Goal: Communication & Community: Answer question/provide support

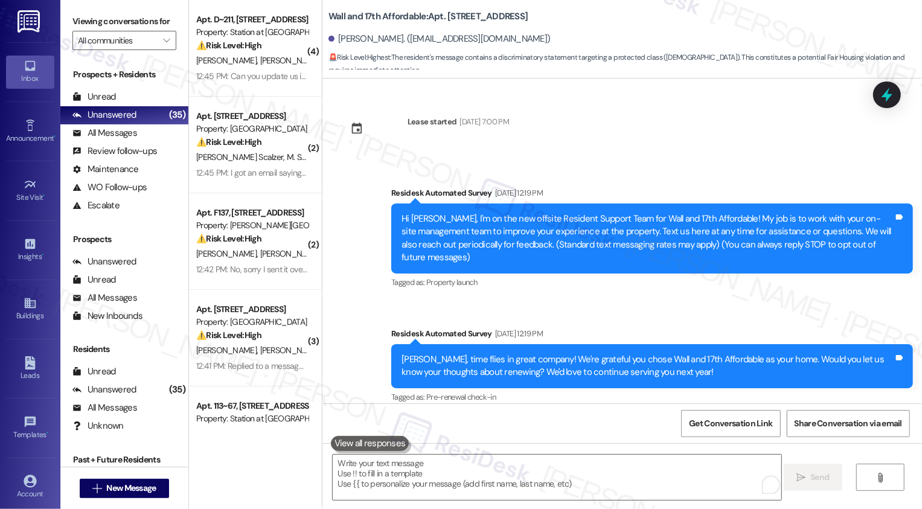
scroll to position [985, 0]
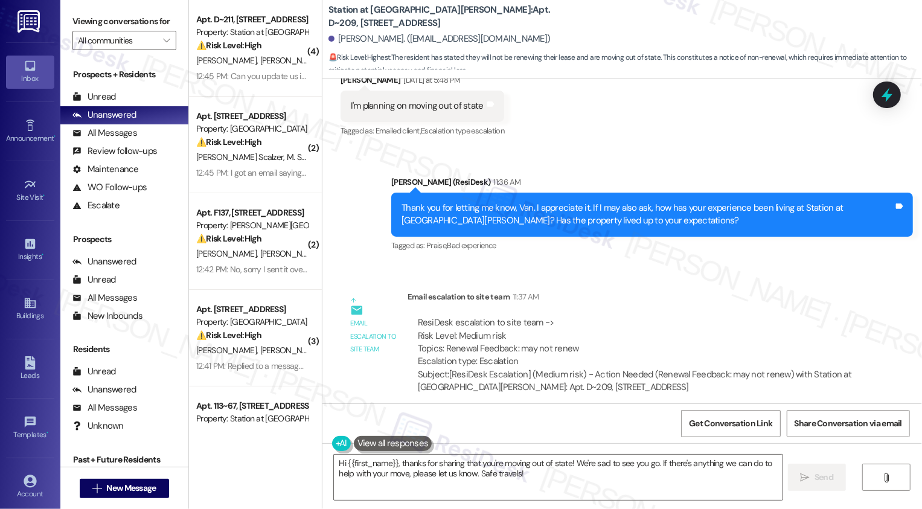
scroll to position [806, 0]
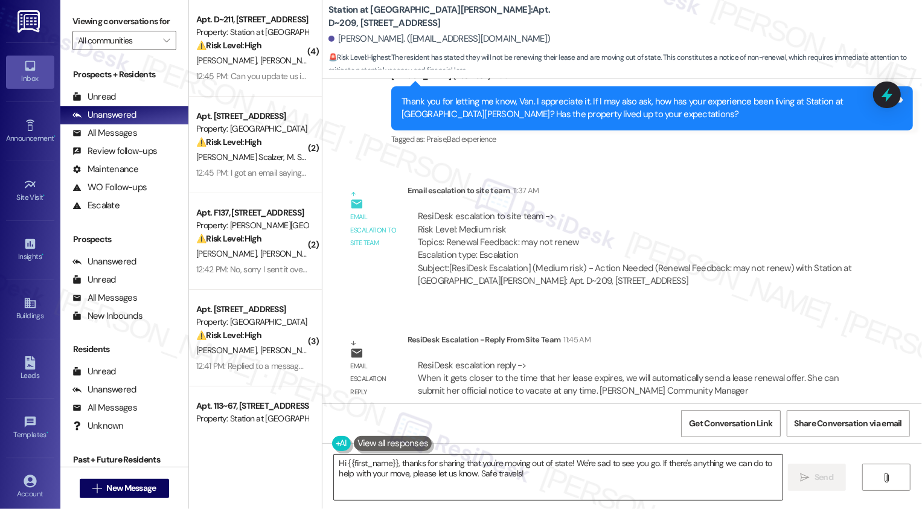
click at [470, 476] on textarea "Hi {{first_name}}, thanks for sharing that you're moving out of state! We're sa…" at bounding box center [558, 477] width 449 height 45
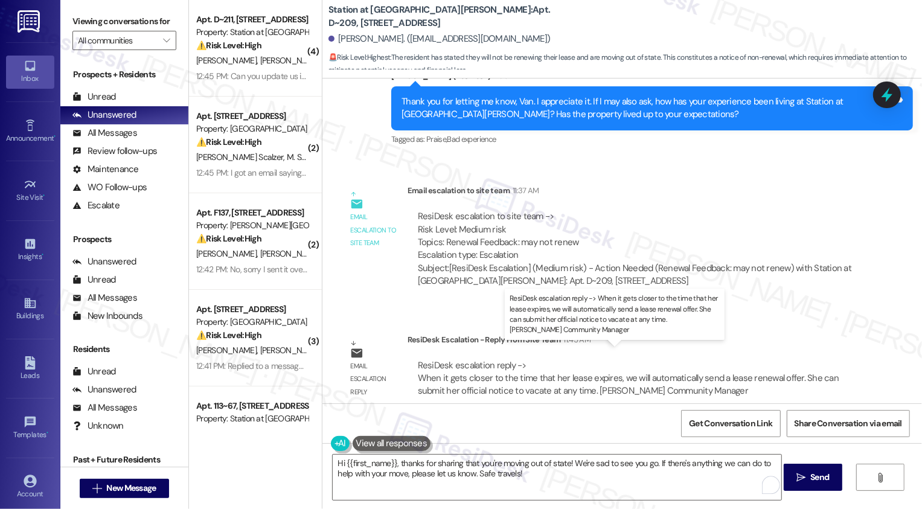
drag, startPoint x: 417, startPoint y: 366, endPoint x: 584, endPoint y: 383, distance: 167.5
click at [584, 383] on div "ResiDesk escalation reply -> When it gets closer to the time that her lease exp…" at bounding box center [628, 378] width 421 height 38
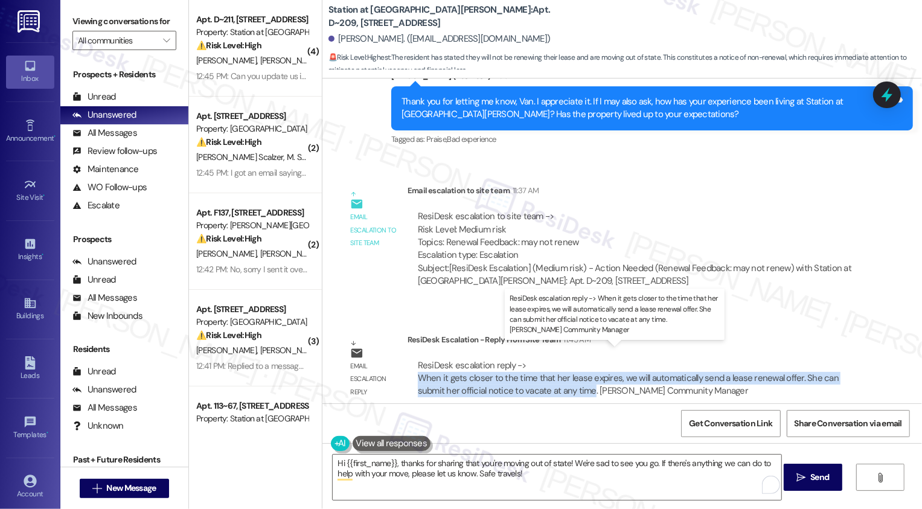
copy div "When it gets closer to the time that her lease expires, we will automatically s…"
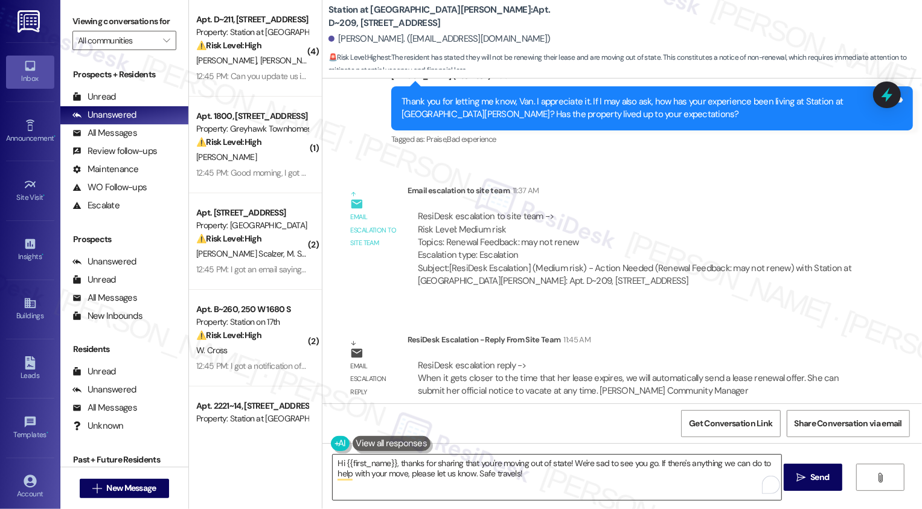
click at [409, 472] on textarea "Hi {{first_name}}, thanks for sharing that you're moving out of state! We're sa…" at bounding box center [557, 477] width 449 height 45
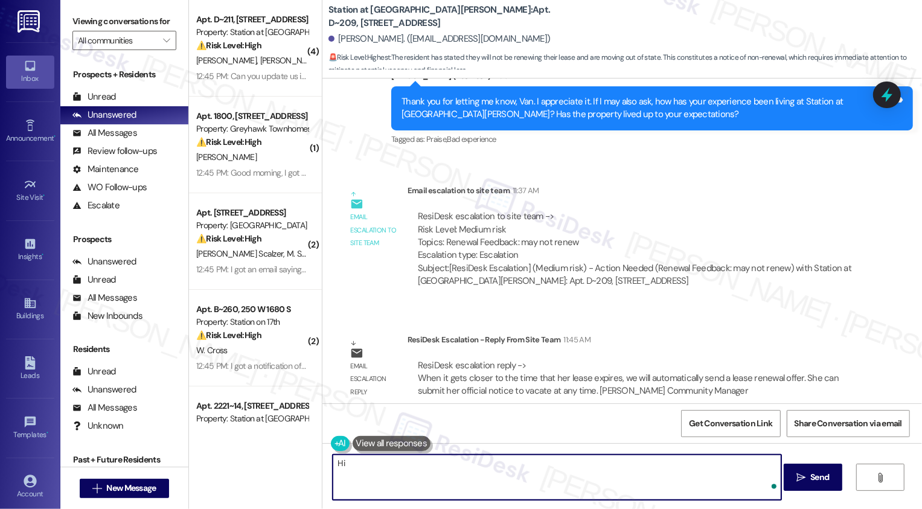
type textarea "H"
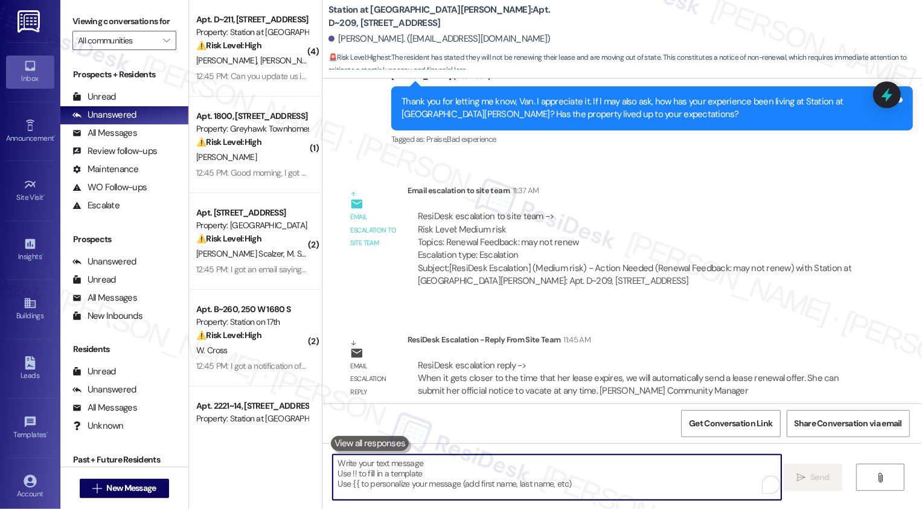
type textarea "H"
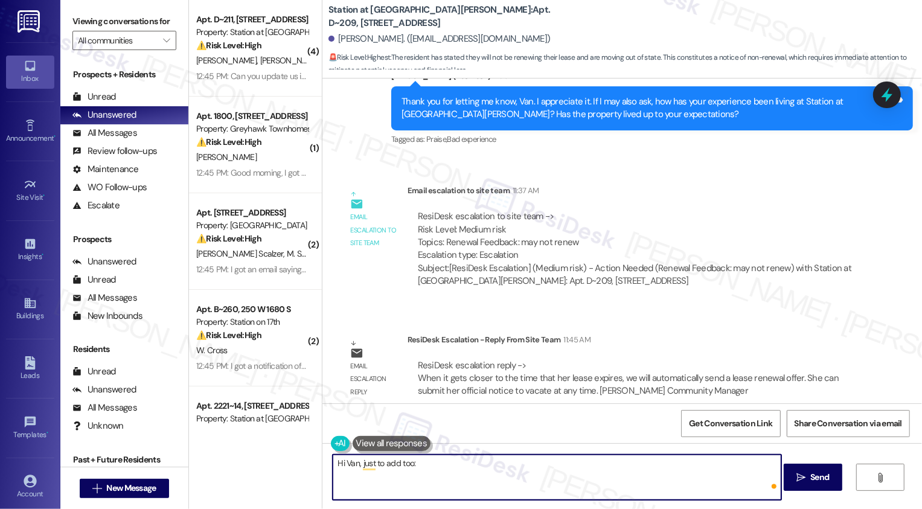
paste textarea "when it gets closer to your lease expiration, we’ll automatically send you a re…"
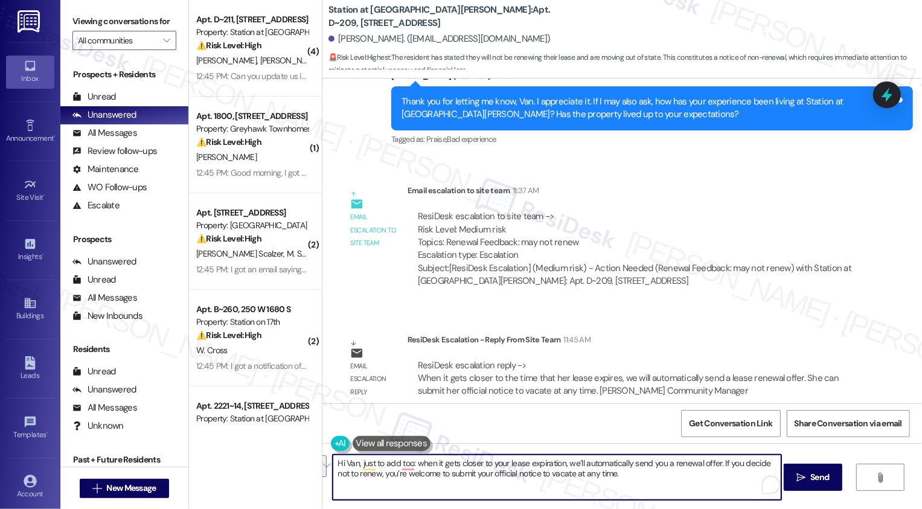
click at [427, 375] on div "ResiDesk escalation reply -> When it gets closer to the time that her lease exp…" at bounding box center [628, 378] width 421 height 38
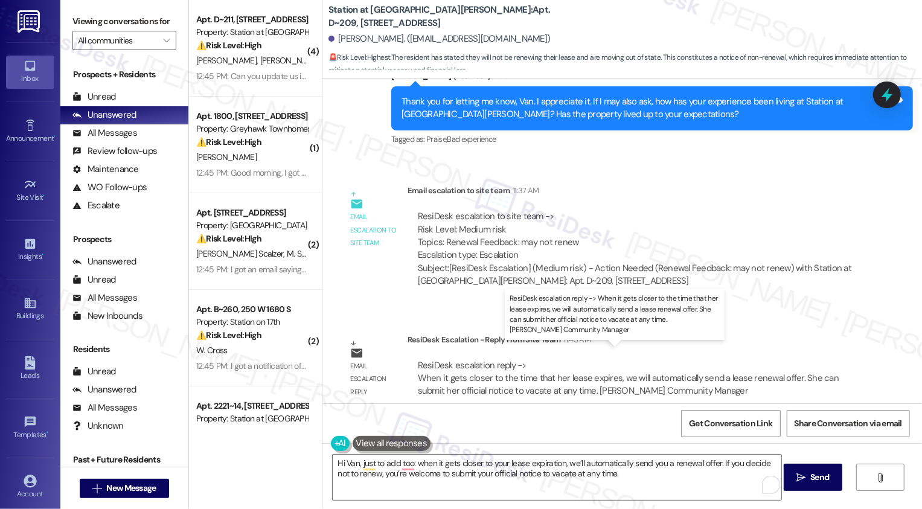
click at [427, 375] on div "ResiDesk escalation reply -> When it gets closer to the time that her lease exp…" at bounding box center [628, 378] width 421 height 38
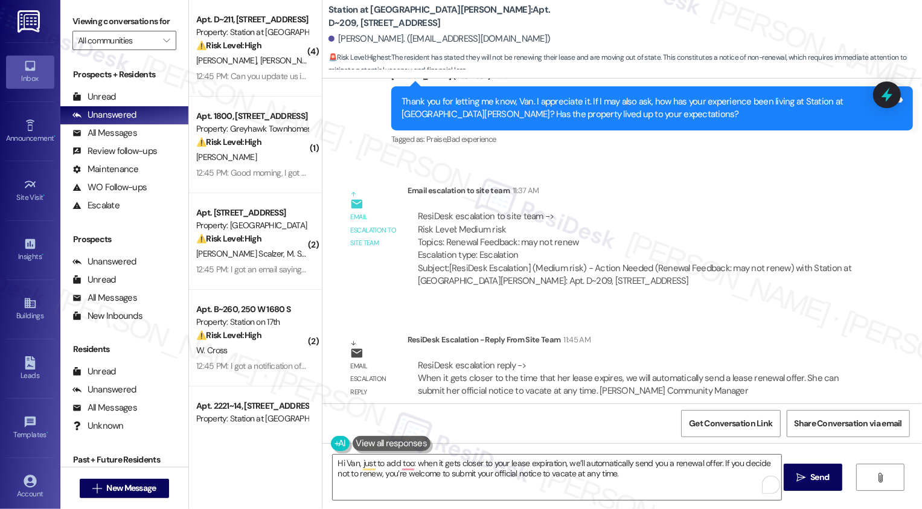
drag, startPoint x: 402, startPoint y: 365, endPoint x: 514, endPoint y: 388, distance: 113.9
click at [513, 387] on div "ResiDesk escalation reply -> When it gets closer to the time that her lease exp…" at bounding box center [634, 378] width 455 height 57
click at [514, 388] on div "ResiDesk escalation reply -> When it gets closer to the time that her lease exp…" at bounding box center [634, 378] width 455 height 57
click at [412, 465] on textarea "Hi Van, just to add too: when it gets closer to your lease expiration, we’ll au…" at bounding box center [557, 477] width 449 height 45
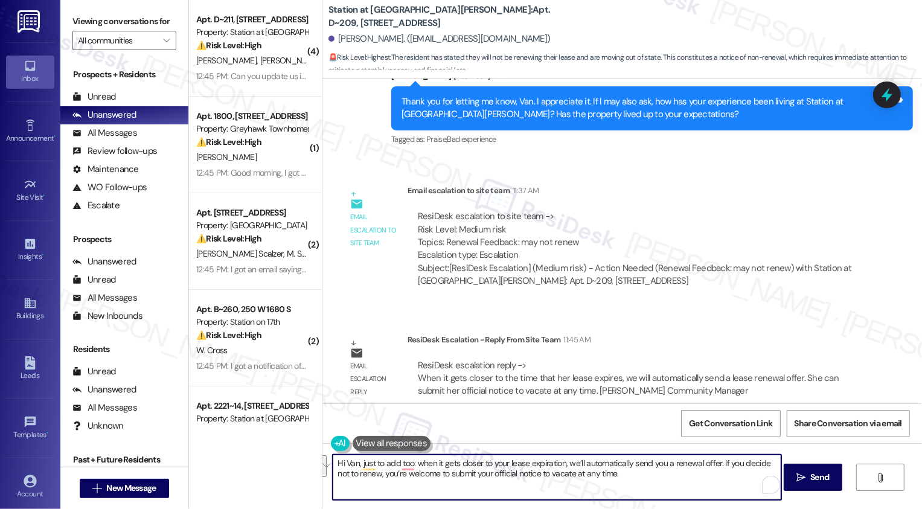
paste textarea "—"
click at [408, 470] on textarea "Hi Van, just to add—when it gets closer to your lease expiration, we’ll automat…" at bounding box center [557, 477] width 449 height 45
click at [404, 471] on textarea "Hi Van, just to add—when it gets closer to your lease expiration, we’ll automat…" at bounding box center [557, 477] width 449 height 45
click at [383, 473] on textarea "Hi Van, just to add—when it gets closer to your lease expiration, we’ll automat…" at bounding box center [557, 477] width 449 height 45
click at [407, 467] on textarea "Hi Van, just to add—when it gets closer to your lease expiration, we’ll automat…" at bounding box center [557, 477] width 449 height 45
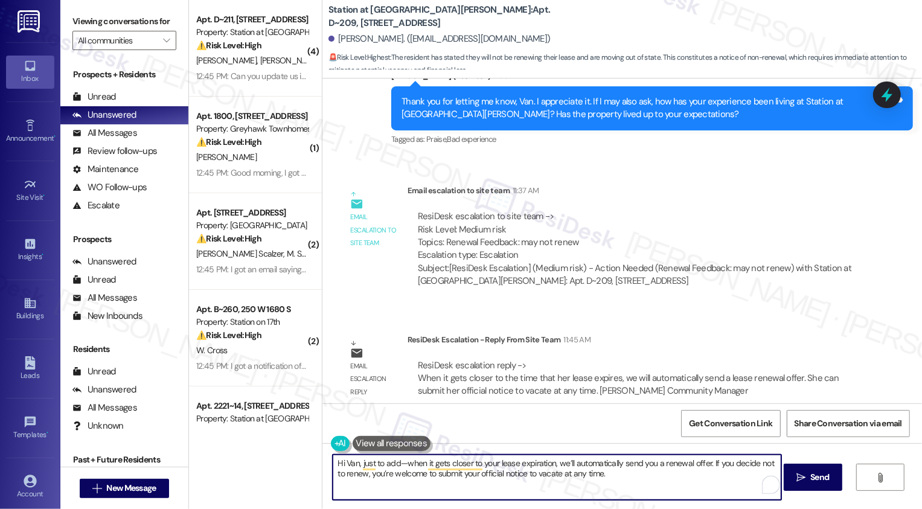
click at [478, 474] on textarea "Hi Van, just to add—when it gets closer to your lease expiration, we’ll automat…" at bounding box center [557, 477] width 449 height 45
click at [567, 474] on textarea "Hi Van, just to add—when it gets closer to your lease expiration, we’ll automat…" at bounding box center [557, 477] width 449 height 45
click at [470, 473] on textarea "Hi Van, just to add—when it gets closer to your lease expiration, we’ll automat…" at bounding box center [557, 477] width 449 height 45
click at [637, 482] on textarea "Hi Van, just to add—when it gets closer to your lease expiration, we’ll automat…" at bounding box center [557, 477] width 449 height 45
click at [701, 462] on textarea "Hi Van, just to add—when it gets closer to your lease expiration, we’ll automat…" at bounding box center [557, 477] width 449 height 45
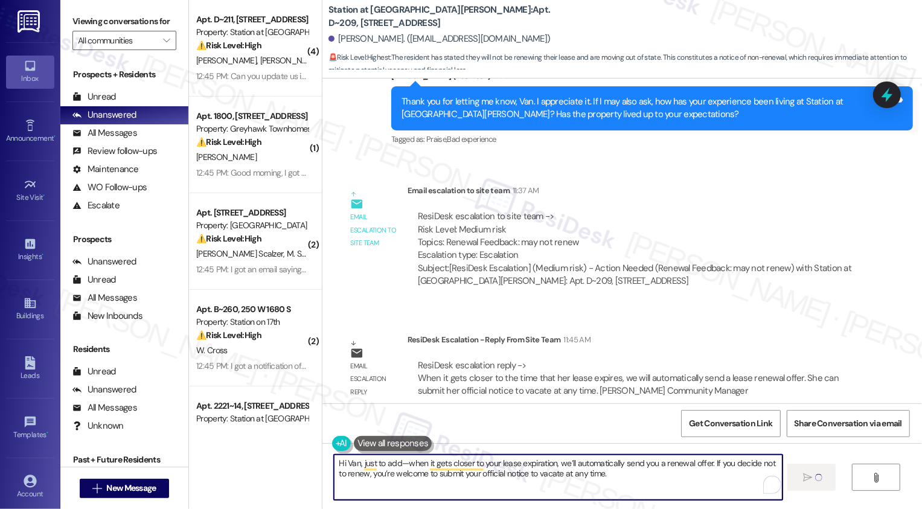
type textarea "Hi Van, just to add—when it gets closer to your lease expiration, we’ll automat…"
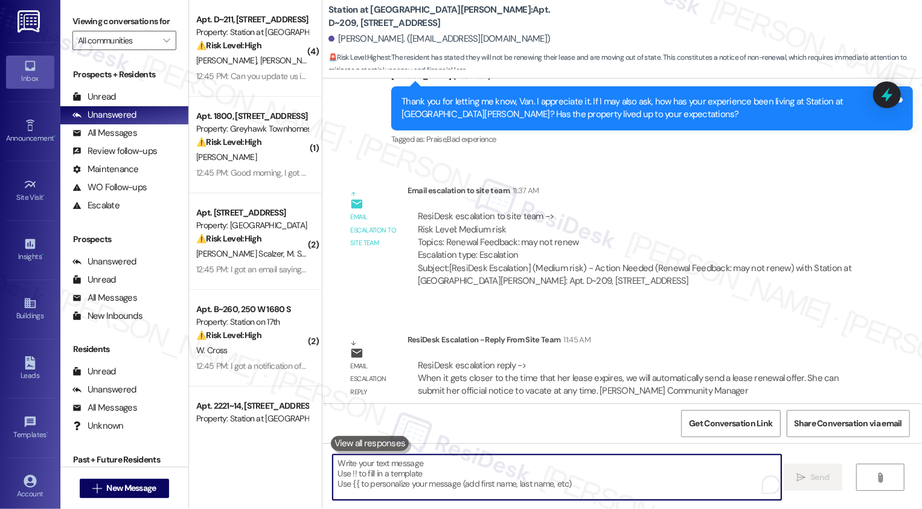
scroll to position [432, 0]
